Goal: Obtain resource: Obtain resource

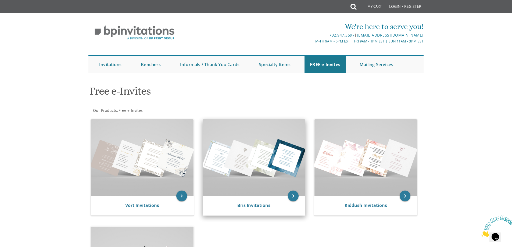
click at [218, 161] on img at bounding box center [254, 157] width 102 height 77
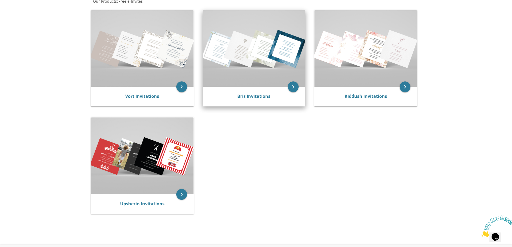
scroll to position [134, 0]
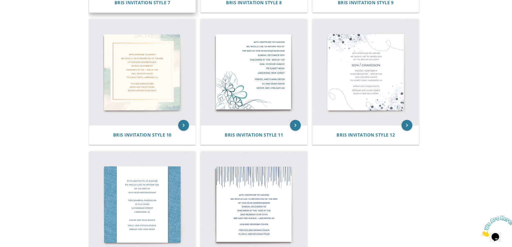
scroll to position [511, 0]
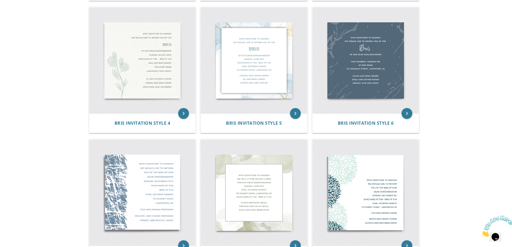
scroll to position [349, 0]
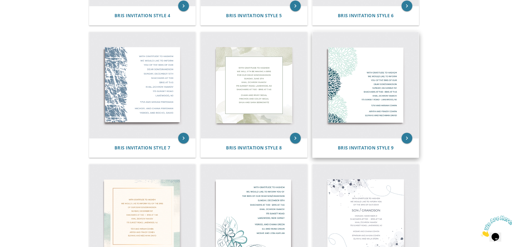
click at [362, 72] on img at bounding box center [366, 85] width 106 height 106
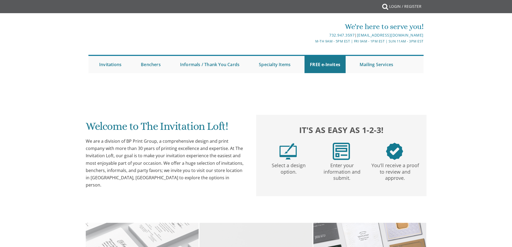
click at [304, 64] on li "Specialty Items Benchers Seating Boards Seating Cards Labels Tags Napkin Bands …" at bounding box center [278, 64] width 51 height 17
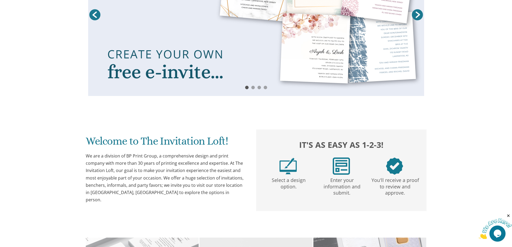
scroll to position [296, 0]
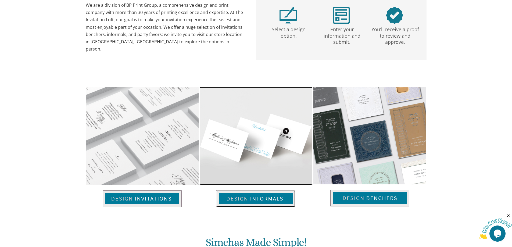
click at [259, 199] on img at bounding box center [255, 198] width 79 height 17
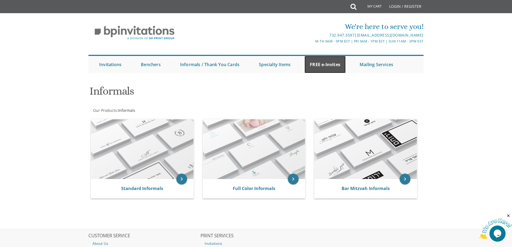
click at [315, 59] on link "FREE e-Invites" at bounding box center [324, 64] width 41 height 17
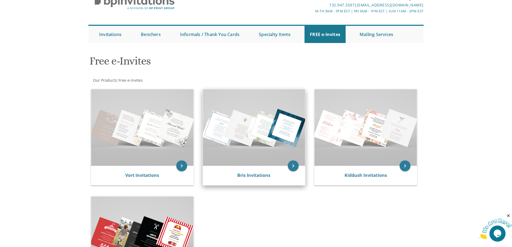
scroll to position [27, 0]
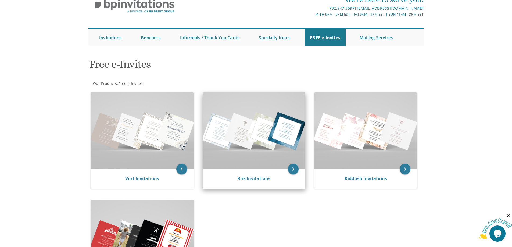
click at [257, 139] on img at bounding box center [254, 130] width 102 height 77
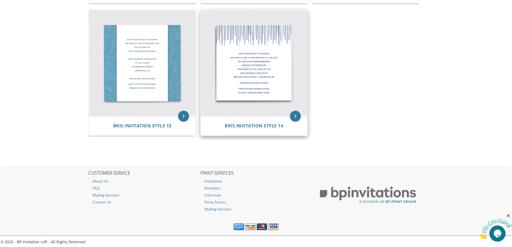
scroll to position [639, 0]
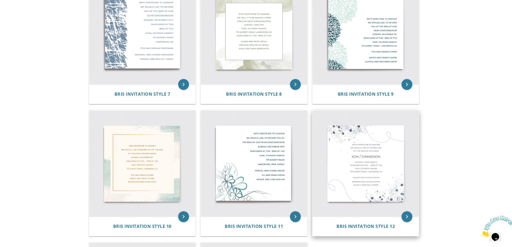
click at [354, 175] on img at bounding box center [366, 163] width 106 height 106
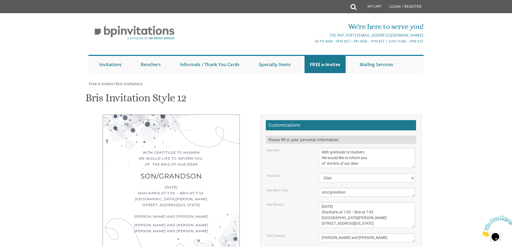
scroll to position [81, 0]
drag, startPoint x: 350, startPoint y: 77, endPoint x: 369, endPoint y: 78, distance: 18.3
click at [369, 148] on textarea "With gratitude to Hashem We would like to inform you of the bris of our dear" at bounding box center [367, 158] width 96 height 20
click at [334, 148] on textarea "With gratitude to Hashem We would like to inform you of the bris of our dear" at bounding box center [367, 158] width 96 height 20
drag, startPoint x: 370, startPoint y: 160, endPoint x: 318, endPoint y: 157, distance: 51.7
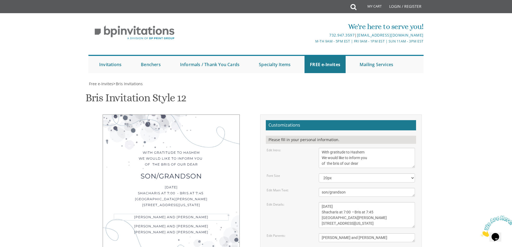
click at [318, 233] on div "[PERSON_NAME] and [PERSON_NAME]" at bounding box center [367, 237] width 104 height 9
type textarea "Baruch Ber & [PERSON_NAME]"
drag, startPoint x: 371, startPoint y: 172, endPoint x: 320, endPoint y: 171, distance: 51.6
drag, startPoint x: 359, startPoint y: 176, endPoint x: 315, endPoint y: 178, distance: 44.4
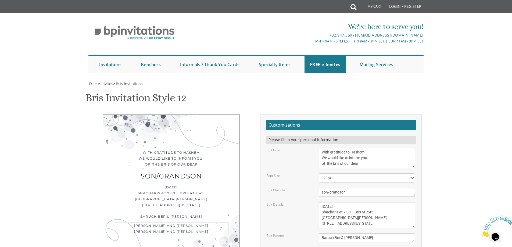
type textarea "[DEMOGRAPHIC_DATA] and [PERSON_NAME] Rabbi and [PERSON_NAME]"
type input "[EMAIL_ADDRESS][DOMAIN_NAME]"
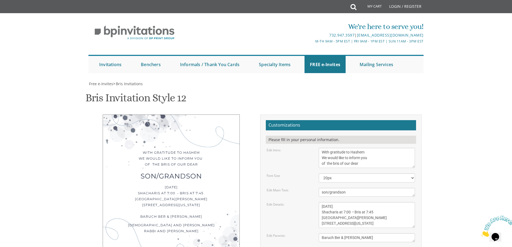
click at [337, 148] on textarea "With gratitude to Hashem We would like to inform you of the bris of our dear" at bounding box center [367, 158] width 96 height 20
click at [336, 148] on textarea "With gratitude to Hashem We would like to inform you of the bris of our dear" at bounding box center [367, 158] width 96 height 20
click at [353, 148] on textarea "With gratitude to Hashem We would like to inform you of the bris of our dear" at bounding box center [367, 158] width 96 height 20
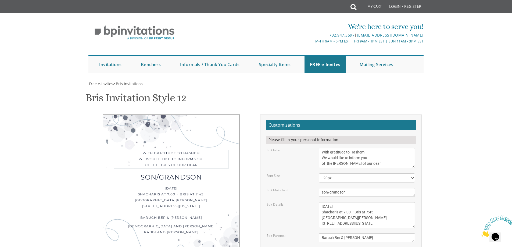
click at [353, 148] on textarea "With gratitude to Hashem We would like to inform you of the bris of our dear" at bounding box center [367, 158] width 96 height 20
type textarea "With gratitude to Hashem We would like to invite you of the [PERSON_NAME] of ou…"
click at [320, 202] on textarea "[DATE] Shacharis at 7:00 • Bris at 7:45 [GEOGRAPHIC_DATA][PERSON_NAME] [STREET_…" at bounding box center [367, 215] width 96 height 26
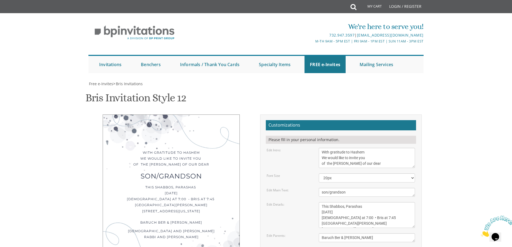
click at [364, 202] on textarea "[DATE] Shacharis at 7:00 • Bris at 7:45 [GEOGRAPHIC_DATA][PERSON_NAME] [STREET_…" at bounding box center [367, 215] width 96 height 26
click at [368, 202] on textarea "[DATE] Shacharis at 7:00 • Bris at 7:45 [GEOGRAPHIC_DATA][PERSON_NAME] [STREET_…" at bounding box center [367, 215] width 96 height 26
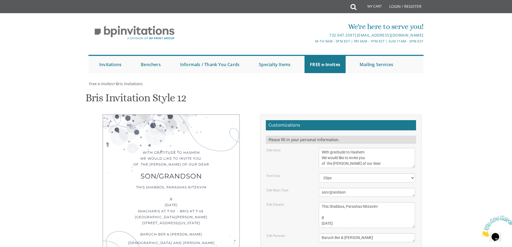
scroll to position [54, 0]
click at [328, 202] on textarea "[DATE] Shacharis at 7:00 • Bris at 7:45 [GEOGRAPHIC_DATA][PERSON_NAME] [STREET_…" at bounding box center [367, 215] width 96 height 26
click at [357, 202] on textarea "[DATE] Shacharis at 7:00 • Bris at 7:45 [GEOGRAPHIC_DATA][PERSON_NAME] [STREET_…" at bounding box center [367, 215] width 96 height 26
click at [356, 202] on textarea "[DATE] Shacharis at 7:00 • Bris at 7:45 [GEOGRAPHIC_DATA][PERSON_NAME] [STREET_…" at bounding box center [367, 215] width 96 height 26
click at [339, 202] on textarea "[DATE] Shacharis at 7:00 • Bris at 7:45 [GEOGRAPHIC_DATA][PERSON_NAME] [STREET_…" at bounding box center [367, 215] width 96 height 26
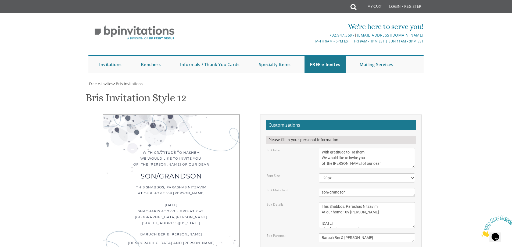
drag, startPoint x: 344, startPoint y: 158, endPoint x: 349, endPoint y: 164, distance: 7.8
click at [344, 202] on textarea "[DATE] Shacharis at 7:00 • Bris at 7:45 [GEOGRAPHIC_DATA][PERSON_NAME] [STREET_…" at bounding box center [367, 215] width 96 height 26
click at [328, 202] on textarea "[DATE] Shacharis at 7:00 • Bris at 7:45 [GEOGRAPHIC_DATA][PERSON_NAME] [STREET_…" at bounding box center [367, 215] width 96 height 26
click at [309, 202] on div "Edit Details: [DATE] Shacharis at 7:00 • Bris at 7:45 [GEOGRAPHIC_DATA][PERSON_…" at bounding box center [341, 215] width 156 height 26
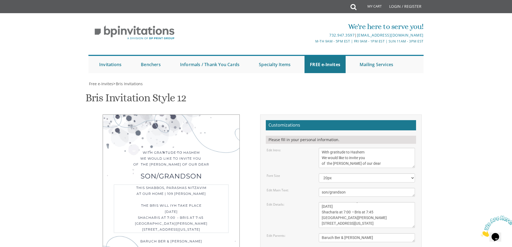
click at [354, 202] on textarea "[DATE] Shacharis at 7:00 • Bris at 7:45 [GEOGRAPHIC_DATA][PERSON_NAME] [STREET_…" at bounding box center [367, 215] width 96 height 26
click at [366, 202] on textarea "[DATE] Shacharis at 7:00 • Bris at 7:45 [GEOGRAPHIC_DATA][PERSON_NAME] [STREET_…" at bounding box center [367, 215] width 96 height 26
click at [346, 202] on textarea "[DATE] Shacharis at 7:00 • Bris at 7:45 [GEOGRAPHIC_DATA][PERSON_NAME] [STREET_…" at bounding box center [367, 215] width 96 height 26
click at [338, 233] on textarea "[PERSON_NAME] and [PERSON_NAME]" at bounding box center [367, 237] width 96 height 9
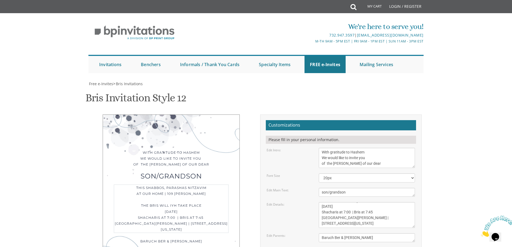
drag, startPoint x: 405, startPoint y: 163, endPoint x: 406, endPoint y: 167, distance: 4.0
click at [406, 202] on textarea "[DATE] Shacharis at 7:00 • Bris at 7:45 [GEOGRAPHIC_DATA][PERSON_NAME] [STREET_…" at bounding box center [367, 215] width 96 height 26
click at [356, 233] on textarea "[PERSON_NAME] and [PERSON_NAME]" at bounding box center [367, 237] width 96 height 9
drag, startPoint x: 343, startPoint y: 164, endPoint x: 349, endPoint y: 163, distance: 6.3
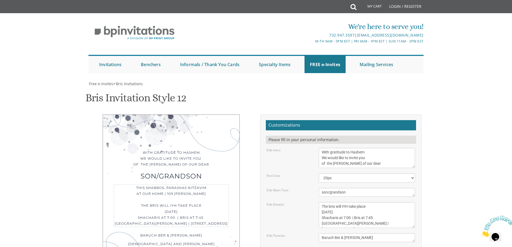
click at [349, 202] on textarea "[DATE] Shacharis at 7:00 • Bris at 7:45 [GEOGRAPHIC_DATA][PERSON_NAME] [STREET_…" at bounding box center [367, 215] width 96 height 26
click at [378, 202] on textarea "[DATE] Shacharis at 7:00 • Bris at 7:45 [GEOGRAPHIC_DATA][PERSON_NAME] [STREET_…" at bounding box center [367, 215] width 96 height 26
drag, startPoint x: 370, startPoint y: 164, endPoint x: 365, endPoint y: 166, distance: 5.3
click at [365, 202] on textarea "[DATE] Shacharis at 7:00 • Bris at 7:45 [GEOGRAPHIC_DATA][PERSON_NAME] [STREET_…" at bounding box center [367, 215] width 96 height 26
click at [363, 202] on textarea "[DATE] Shacharis at 7:00 • Bris at 7:45 [GEOGRAPHIC_DATA][PERSON_NAME] [STREET_…" at bounding box center [367, 215] width 96 height 26
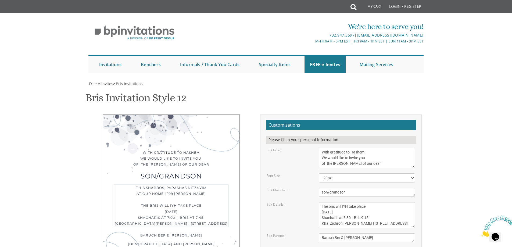
click at [351, 202] on textarea "[DATE] Shacharis at 7:00 • Bris at 7:45 [GEOGRAPHIC_DATA][PERSON_NAME] [STREET_…" at bounding box center [367, 215] width 96 height 26
click at [339, 202] on textarea "[DATE] Shacharis at 7:00 • Bris at 7:45 [GEOGRAPHIC_DATA][PERSON_NAME] [STREET_…" at bounding box center [367, 215] width 96 height 26
click at [350, 202] on textarea "[DATE] Shacharis at 7:00 • Bris at 7:45 [GEOGRAPHIC_DATA][PERSON_NAME] [STREET_…" at bounding box center [367, 215] width 96 height 26
drag, startPoint x: 345, startPoint y: 163, endPoint x: 350, endPoint y: 185, distance: 22.5
click at [345, 202] on textarea "[DATE] Shacharis at 7:00 • Bris at 7:45 [GEOGRAPHIC_DATA][PERSON_NAME] [STREET_…" at bounding box center [367, 215] width 96 height 26
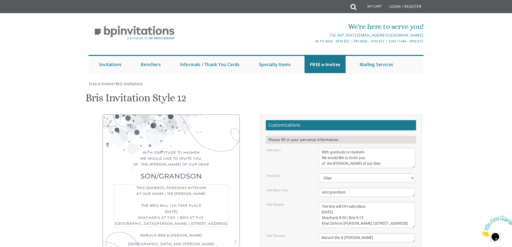
click at [354, 202] on textarea "[DATE] Shacharis at 7:00 • Bris at 7:45 [GEOGRAPHIC_DATA][PERSON_NAME] [STREET_…" at bounding box center [367, 215] width 96 height 26
click at [345, 233] on textarea "[PERSON_NAME] and [PERSON_NAME]" at bounding box center [367, 237] width 96 height 9
drag, startPoint x: 362, startPoint y: 163, endPoint x: 321, endPoint y: 165, distance: 41.4
click at [321, 202] on textarea "[DATE] Shacharis at 7:00 • Bris at 7:45 [GEOGRAPHIC_DATA][PERSON_NAME] [STREET_…" at bounding box center [367, 215] width 96 height 26
click at [343, 202] on textarea "[DATE] Shacharis at 7:00 • Bris at 7:45 [GEOGRAPHIC_DATA][PERSON_NAME] [STREET_…" at bounding box center [367, 215] width 96 height 26
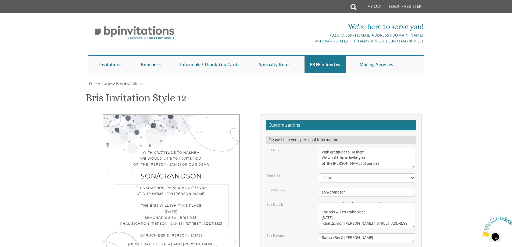
scroll to position [11, 0]
click at [405, 202] on textarea "[DATE] Shacharis at 7:00 • Bris at 7:45 [GEOGRAPHIC_DATA][PERSON_NAME] [STREET_…" at bounding box center [367, 215] width 96 height 26
paste textarea "Shacharis 8:30 | Bris 9:15"
click at [321, 202] on textarea "[DATE] Shacharis at 7:00 • Bris at 7:45 [GEOGRAPHIC_DATA][PERSON_NAME] [STREET_…" at bounding box center [367, 215] width 96 height 26
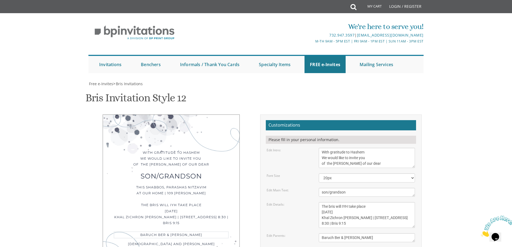
click at [321, 202] on textarea "[DATE] Shacharis at 7:00 • Bris at 7:45 [GEOGRAPHIC_DATA][PERSON_NAME] [STREET_…" at bounding box center [367, 215] width 96 height 26
click at [362, 202] on textarea "[DATE] Shacharis at 7:00 • Bris at 7:45 [GEOGRAPHIC_DATA][PERSON_NAME] [STREET_…" at bounding box center [367, 215] width 96 height 26
click at [359, 131] on form "Customizations Please fill in your personal information. Edit Intro: With grati…" at bounding box center [341, 214] width 150 height 189
click at [329, 202] on textarea "[DATE] Shacharis at 7:00 • Bris at 7:45 [GEOGRAPHIC_DATA][PERSON_NAME] [STREET_…" at bounding box center [367, 215] width 96 height 26
click at [341, 188] on textarea "son/grandson" at bounding box center [367, 192] width 96 height 9
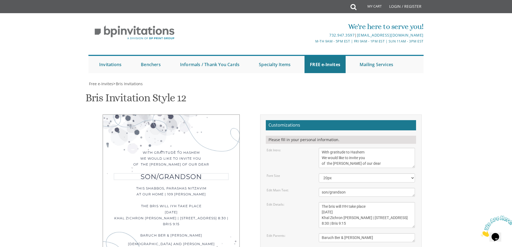
click at [326, 202] on textarea "[DATE] Shacharis at 7:00 • Bris at 7:45 [GEOGRAPHIC_DATA][PERSON_NAME] [STREET_…" at bounding box center [367, 215] width 96 height 26
click at [353, 188] on textarea "son/grandson" at bounding box center [367, 192] width 96 height 9
click at [321, 202] on textarea "[DATE] Shacharis at 7:00 • Bris at 7:45 [GEOGRAPHIC_DATA][PERSON_NAME] [STREET_…" at bounding box center [367, 215] width 96 height 26
click at [356, 202] on textarea "[DATE] Shacharis at 7:00 • Bris at 7:45 [GEOGRAPHIC_DATA][PERSON_NAME] [STREET_…" at bounding box center [367, 215] width 96 height 26
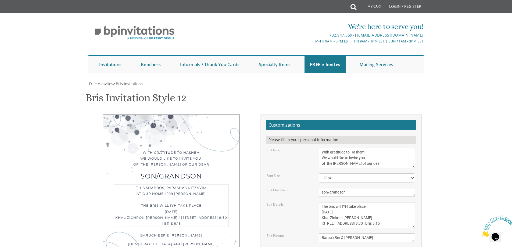
type textarea "This Shabbos, Parashas Nitzavim At our home | 109 [PERSON_NAME] The bris will I…"
click at [359, 132] on form "Customizations Please fill in your personal information. Edit Intro: With grati…" at bounding box center [341, 214] width 150 height 189
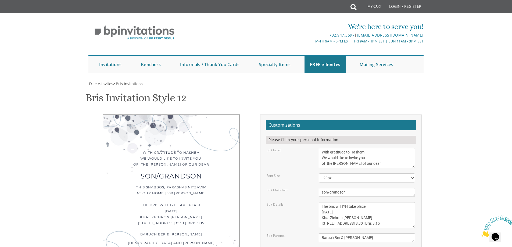
click at [329, 188] on textarea "son/grandson" at bounding box center [367, 192] width 96 height 9
click at [306, 188] on div "Edit Main Text: son/grandson" at bounding box center [341, 192] width 156 height 9
